Goal: Task Accomplishment & Management: Complete application form

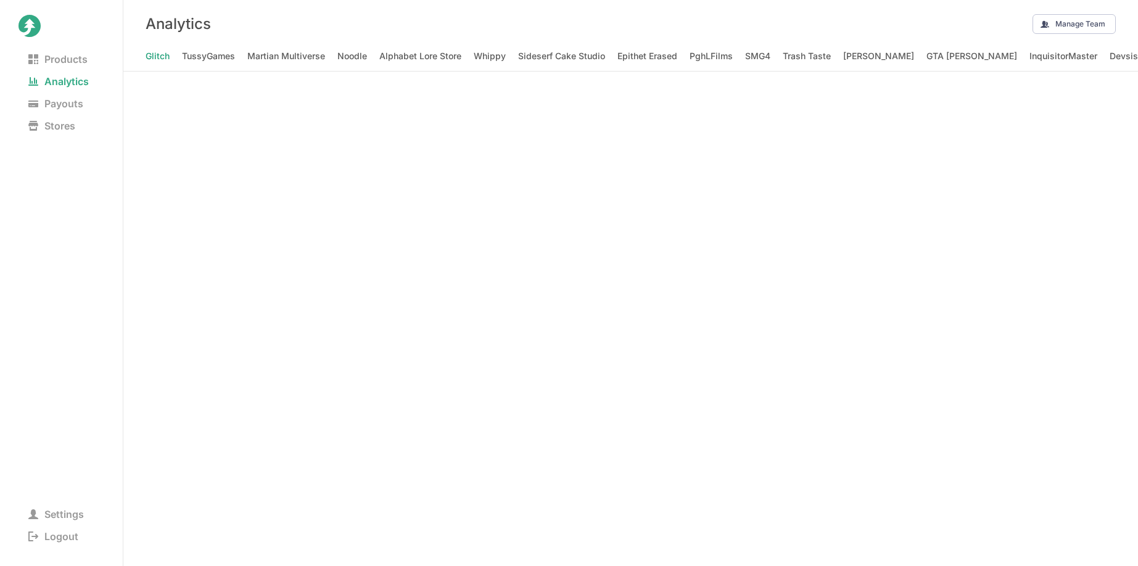
click at [84, 117] on nav "Products Analytics Payouts Stores" at bounding box center [62, 173] width 86 height 250
click at [73, 128] on span "Stores" at bounding box center [52, 125] width 67 height 17
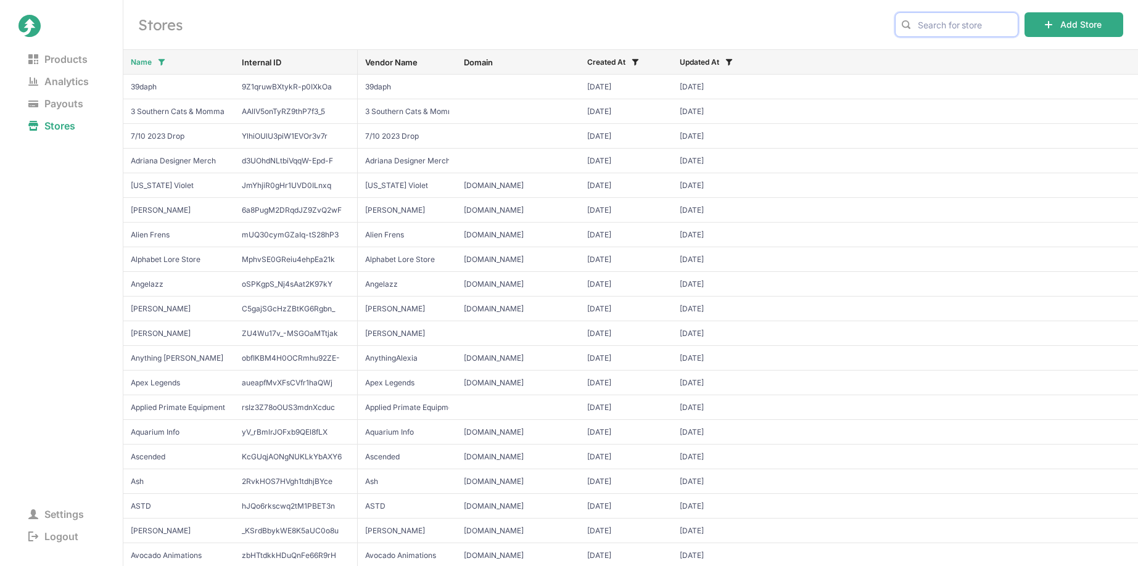
click at [970, 21] on input "text" at bounding box center [956, 24] width 123 height 25
type input "jimmy"
click at [963, 47] on span "JimmyHere" at bounding box center [956, 50] width 102 height 12
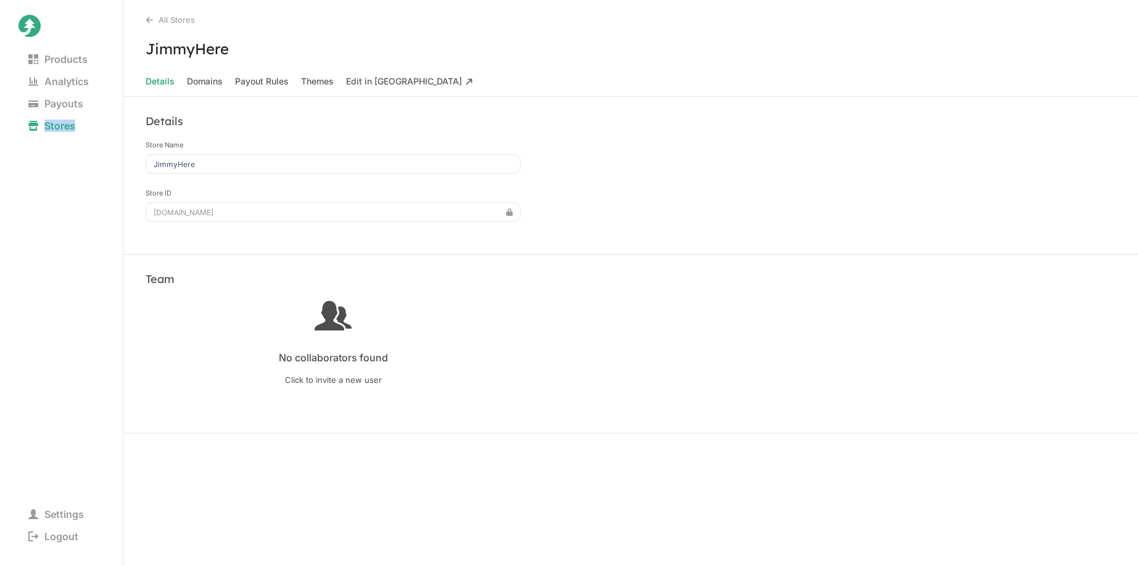
click at [22, 27] on icon at bounding box center [30, 26] width 22 height 22
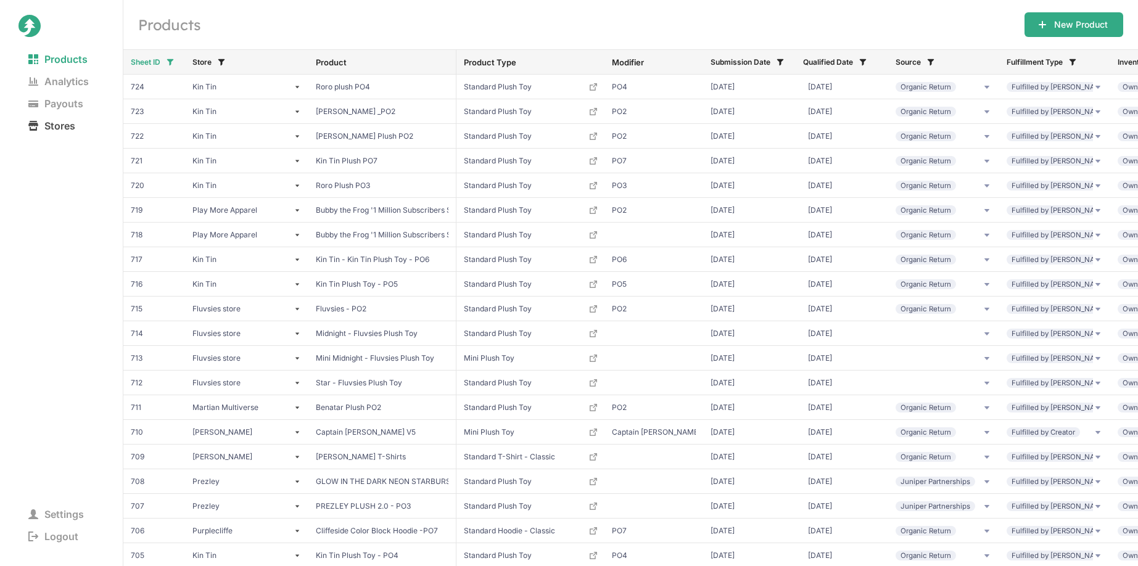
click at [60, 122] on span "Stores" at bounding box center [52, 125] width 67 height 17
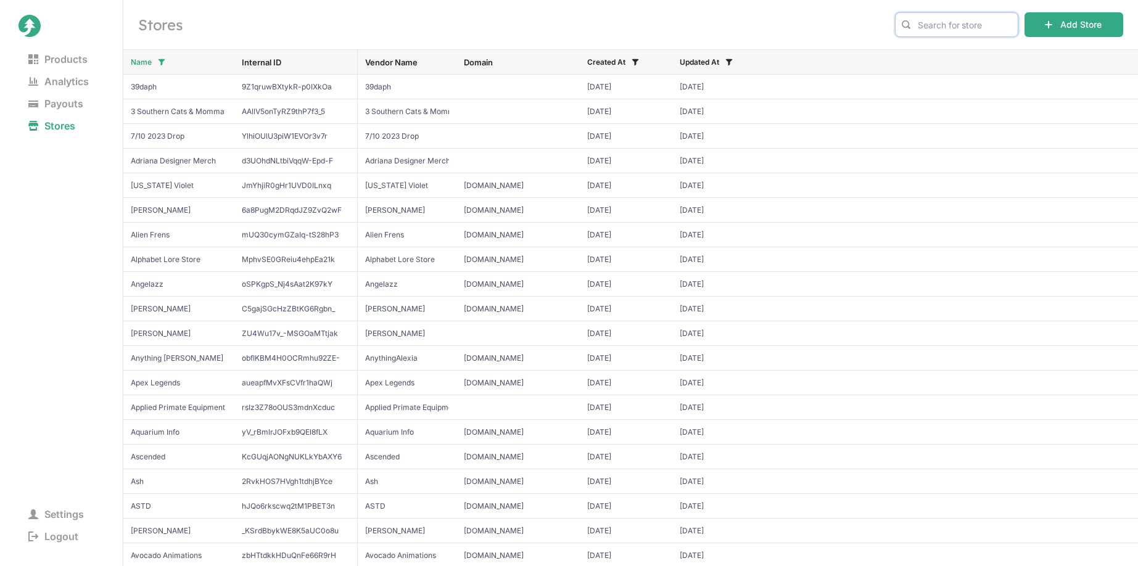
click at [985, 15] on input "text" at bounding box center [956, 24] width 123 height 25
click at [966, 56] on span "JimmyHere" at bounding box center [956, 50] width 102 height 12
click at [948, 17] on input "jimmy" at bounding box center [956, 24] width 123 height 25
click at [949, 49] on icon at bounding box center [950, 50] width 7 height 7
click at [942, 27] on input "creep" at bounding box center [956, 24] width 123 height 25
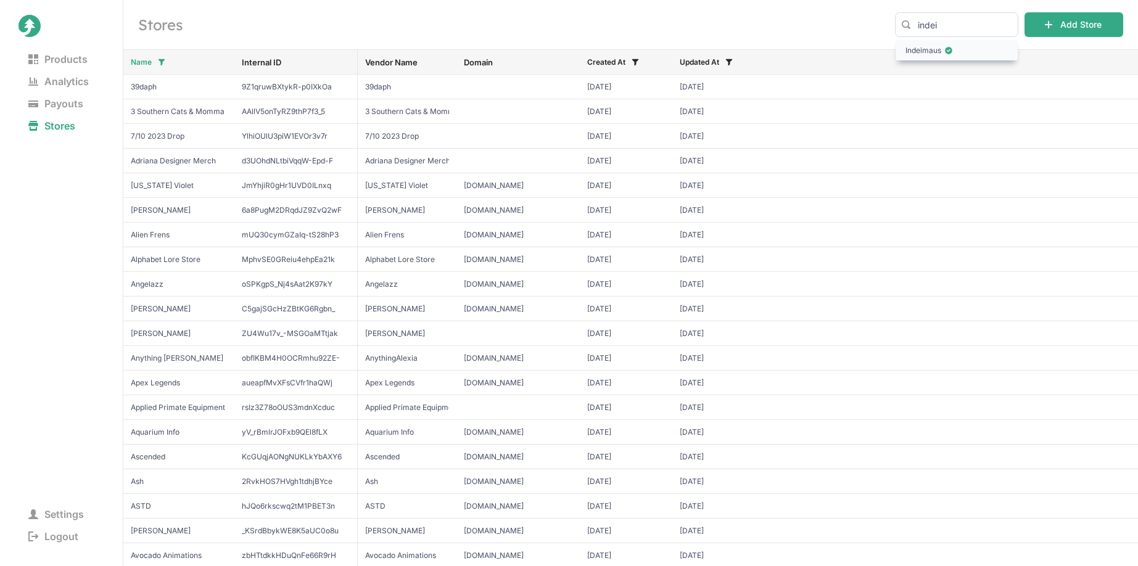
click at [958, 55] on span "Indeimaus" at bounding box center [956, 50] width 102 height 12
click at [955, 31] on input "indei" at bounding box center [956, 24] width 123 height 25
type input "jimm"
click at [940, 51] on span "JimmyHere" at bounding box center [956, 50] width 102 height 12
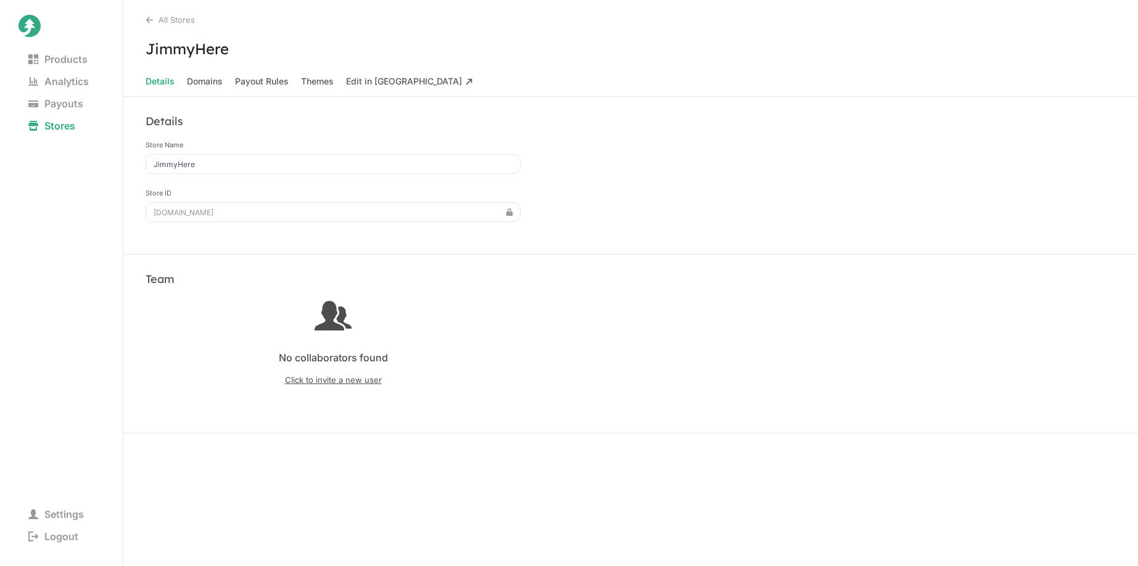
click at [366, 377] on span "Click to invite a new user" at bounding box center [333, 380] width 375 height 10
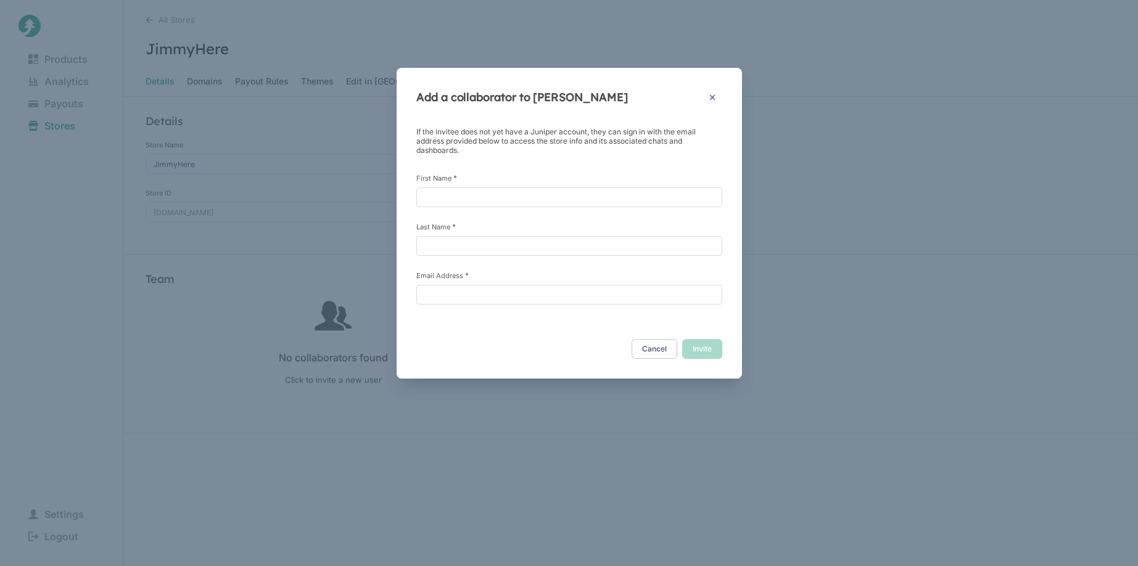
click at [553, 210] on div "If the invitee does not yet have a Juniper account, they can sign in with the e…" at bounding box center [569, 216] width 306 height 178
click at [564, 197] on input "First Name *" at bounding box center [569, 197] width 306 height 20
click at [566, 198] on input "B" at bounding box center [569, 197] width 306 height 20
type input "Ben"
type input "Deaney"
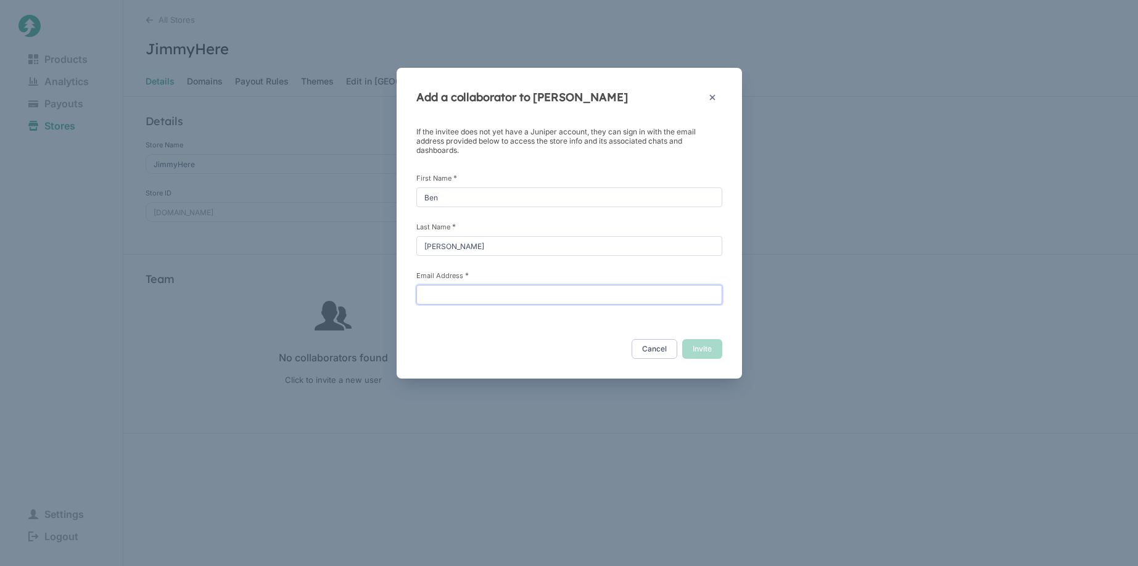
paste input "[EMAIL_ADDRESS][DOMAIN_NAME]"
type input "[EMAIL_ADDRESS][DOMAIN_NAME]"
click at [693, 348] on button "Invite" at bounding box center [702, 349] width 40 height 20
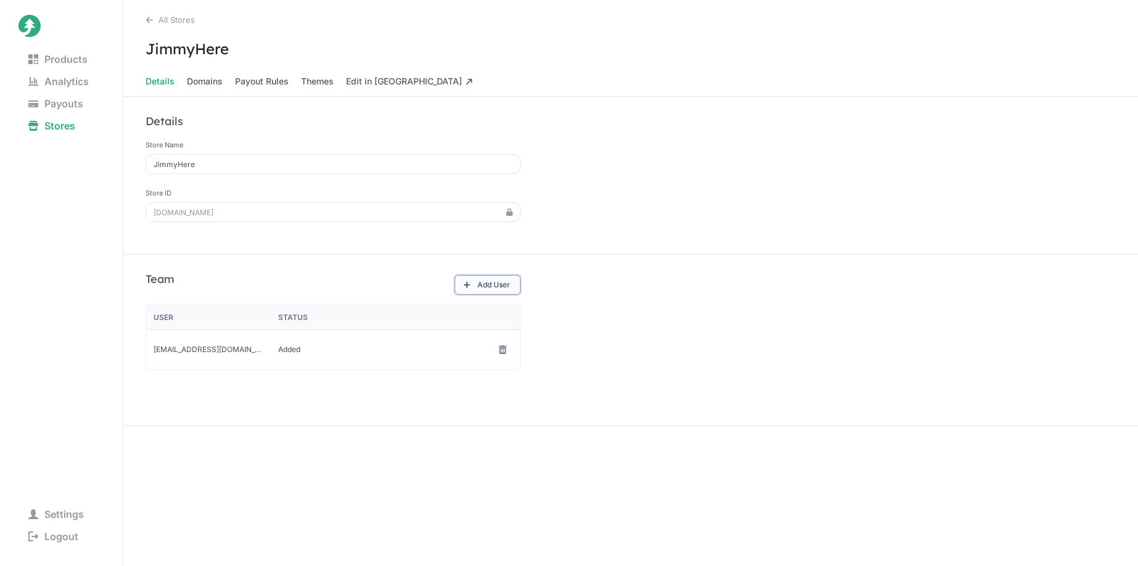
click at [500, 281] on button "Add User" at bounding box center [488, 285] width 66 height 20
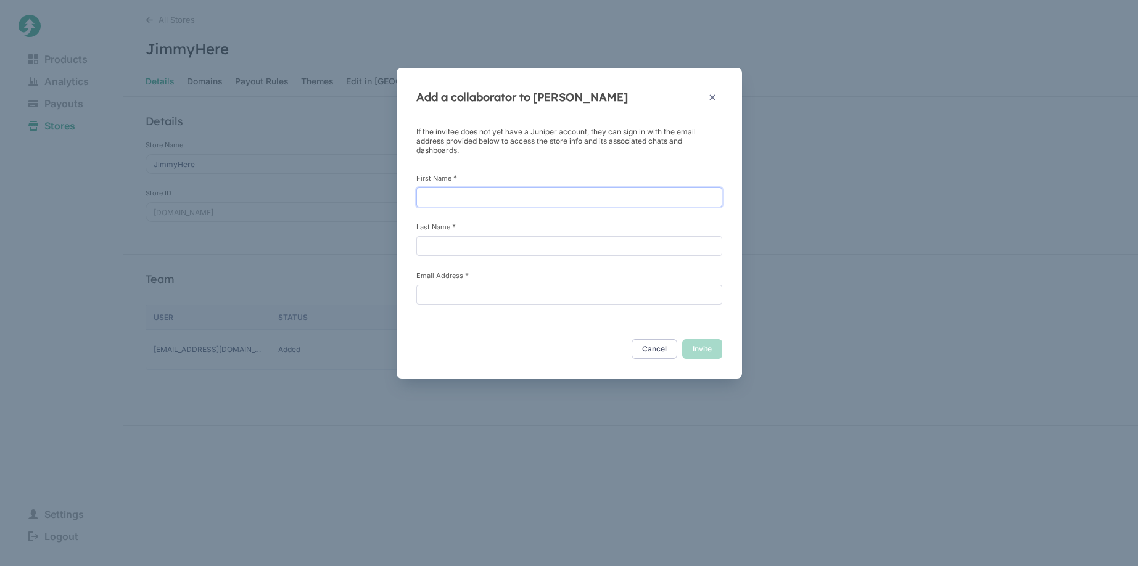
click at [521, 196] on input "First Name *" at bounding box center [569, 197] width 306 height 20
type input "Allie"
click at [439, 307] on div "If the invitee does not yet have a Juniper account, they can sign in with the e…" at bounding box center [569, 223] width 306 height 192
click at [471, 287] on input "Email Address *" at bounding box center [569, 295] width 306 height 20
paste input "[EMAIL_ADDRESS][DOMAIN_NAME]"
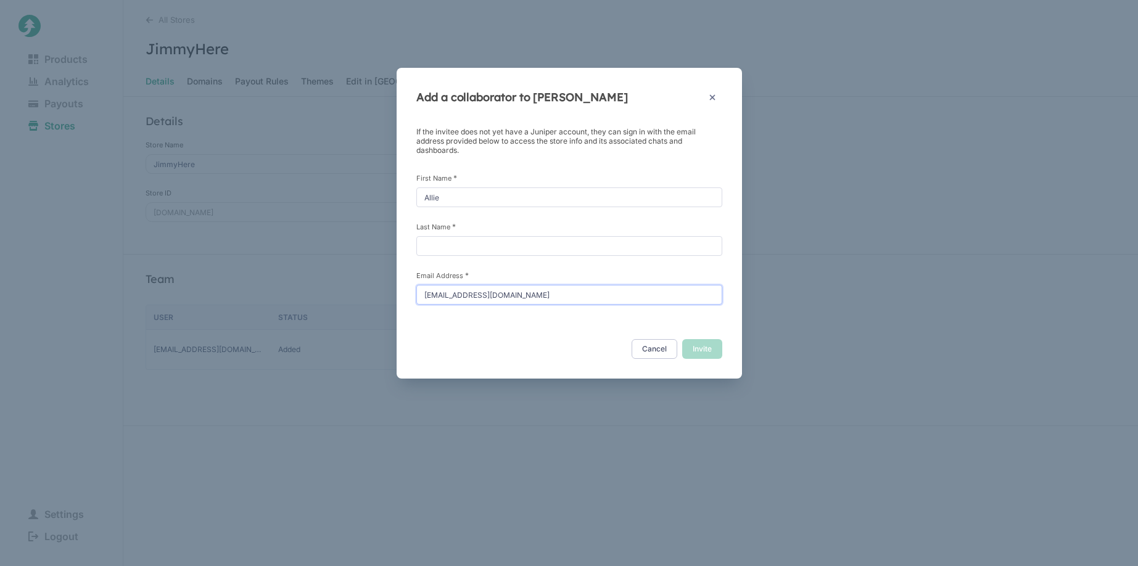
type input "[EMAIL_ADDRESS][DOMAIN_NAME]"
click at [472, 254] on input "Last Name *" at bounding box center [569, 246] width 306 height 20
type input "MANA"
click at [709, 345] on button "Invite" at bounding box center [702, 349] width 40 height 20
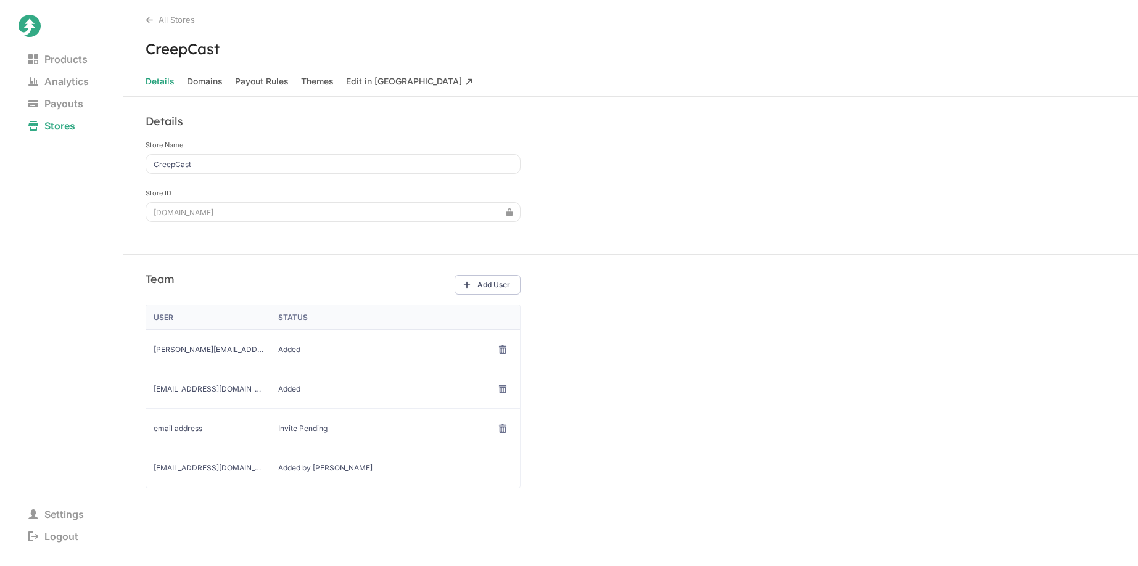
click at [212, 389] on span "[EMAIL_ADDRESS][DOMAIN_NAME]" at bounding box center [209, 389] width 110 height 10
copy span "[EMAIL_ADDRESS][DOMAIN_NAME]"
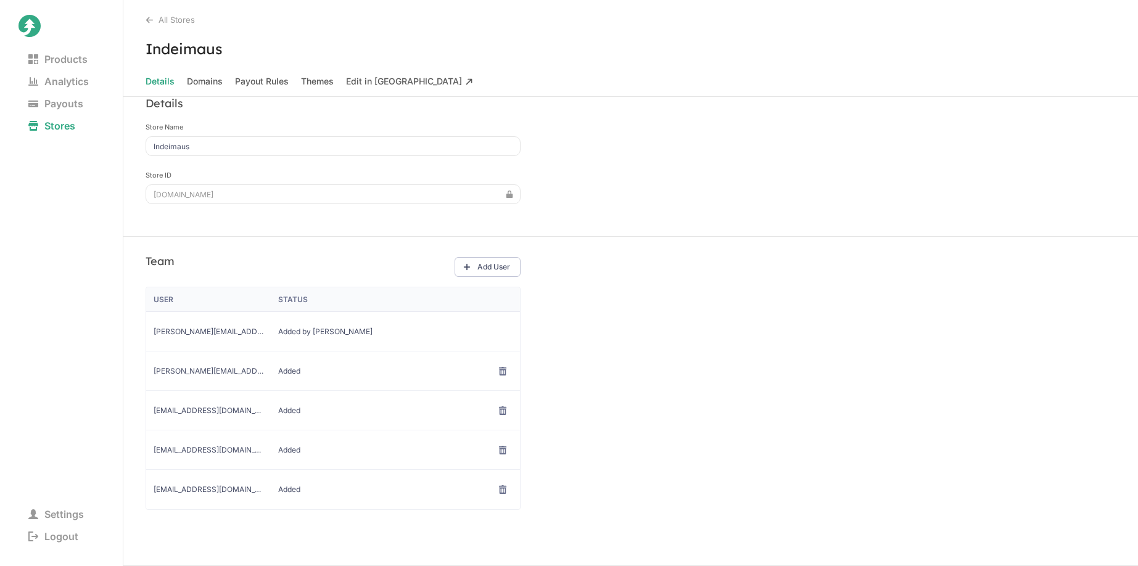
click at [199, 455] on div "[EMAIL_ADDRESS][DOMAIN_NAME]" at bounding box center [208, 449] width 125 height 39
click at [219, 443] on div "[EMAIL_ADDRESS][DOMAIN_NAME]" at bounding box center [208, 449] width 125 height 39
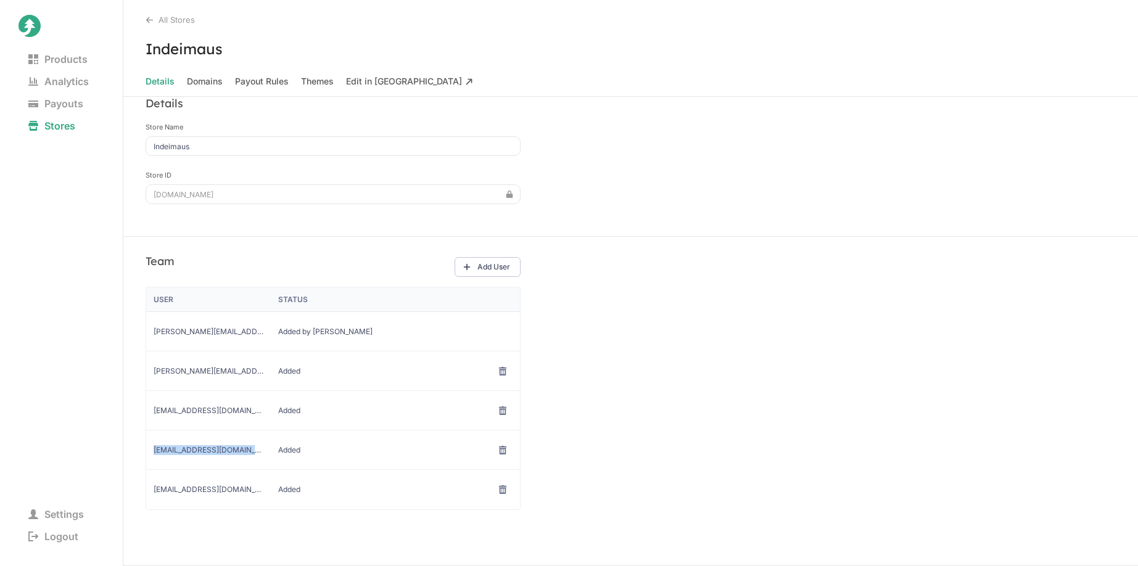
copy span "[EMAIL_ADDRESS][DOMAIN_NAME]"
click at [224, 375] on span "[PERSON_NAME][EMAIL_ADDRESS][DOMAIN_NAME]" at bounding box center [209, 371] width 110 height 10
copy span "[PERSON_NAME][EMAIL_ADDRESS][DOMAIN_NAME]"
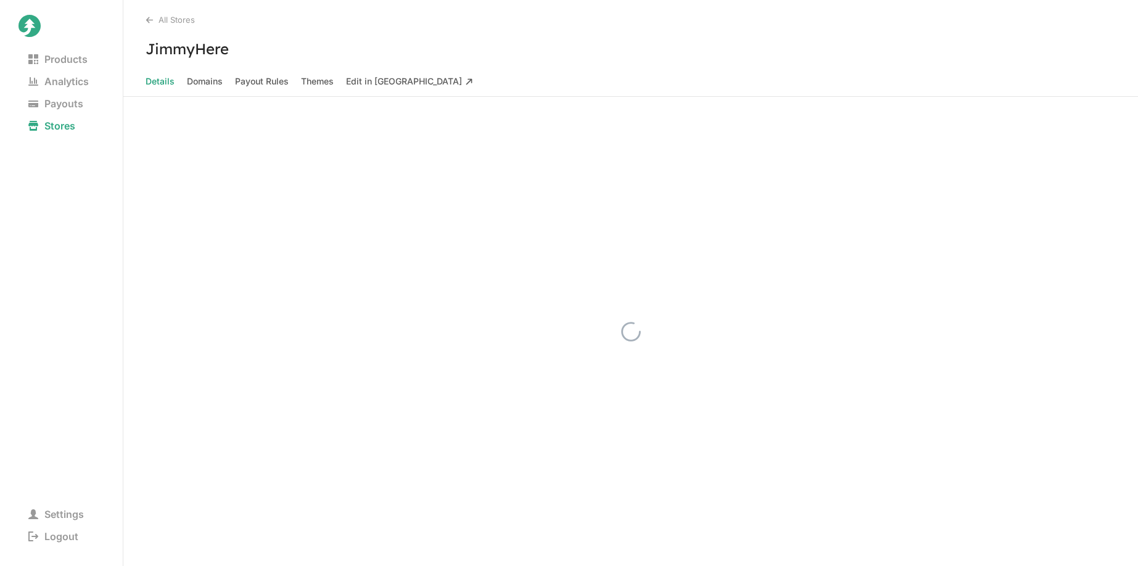
click at [310, 172] on div at bounding box center [630, 331] width 1015 height 469
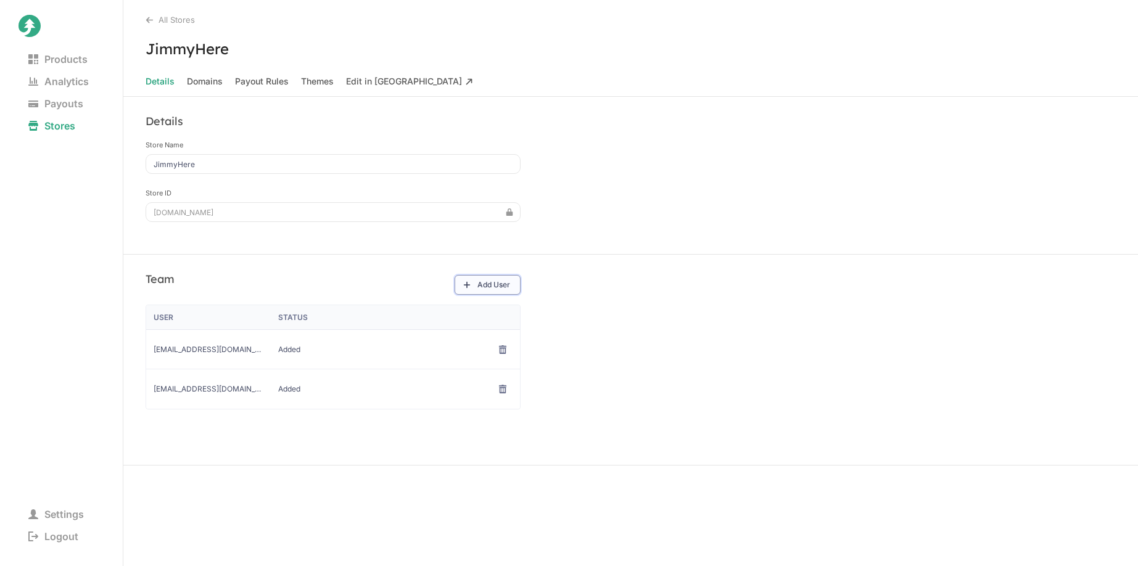
click at [489, 291] on button "Add User" at bounding box center [488, 285] width 66 height 20
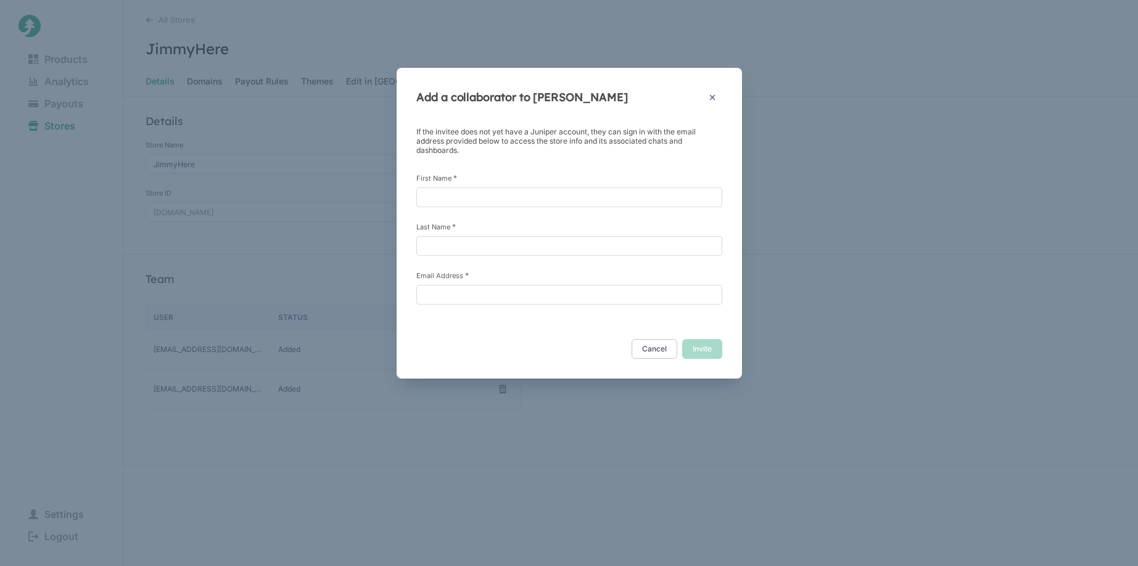
click at [609, 184] on div "First Name *" at bounding box center [569, 190] width 306 height 34
click at [609, 197] on input "First Name *" at bounding box center [569, 197] width 306 height 20
type input "[PERSON_NAME]"
paste input "[PERSON_NAME][EMAIL_ADDRESS][DOMAIN_NAME]"
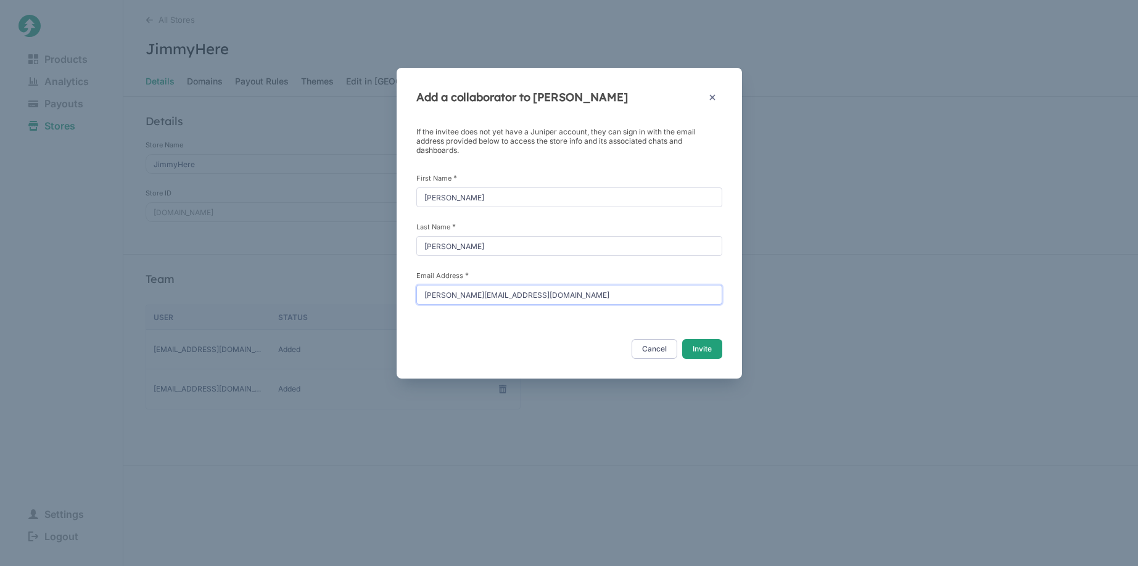
type input "[PERSON_NAME][EMAIL_ADDRESS][DOMAIN_NAME]"
click at [698, 348] on button "Invite" at bounding box center [702, 349] width 40 height 20
